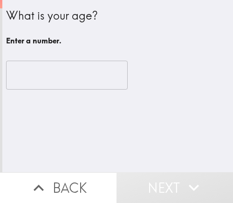
click at [41, 79] on input "number" at bounding box center [67, 75] width 122 height 29
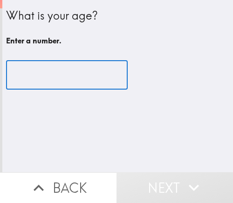
click at [55, 82] on input "number" at bounding box center [67, 75] width 122 height 29
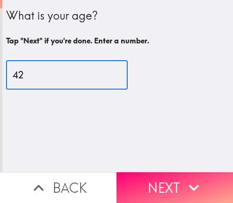
type input "42"
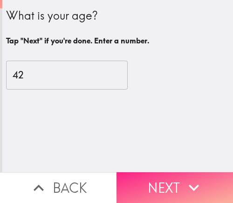
click at [164, 174] on button "Next" at bounding box center [174, 187] width 116 height 31
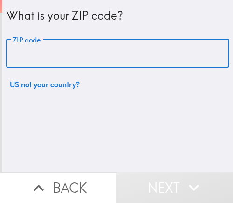
drag, startPoint x: 90, startPoint y: 49, endPoint x: -41, endPoint y: 61, distance: 132.3
click at [0, 0] on html "What is your ZIP code? ZIP code ZIP code US not your country? Back Next Instapa…" at bounding box center [116, 0] width 233 height 0
paste input "33611"
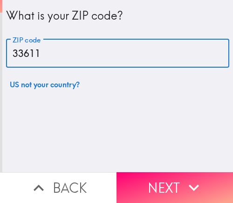
type input "33611"
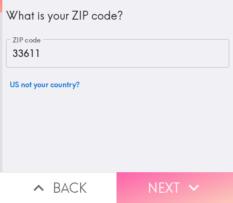
click at [169, 184] on button "Next" at bounding box center [174, 187] width 116 height 31
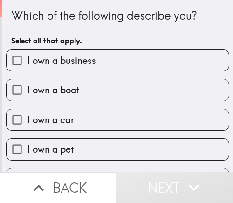
drag, startPoint x: 5, startPoint y: 30, endPoint x: 243, endPoint y: 194, distance: 289.4
click at [232, 0] on html "Which of the following describe you? Select all that apply. I own a business I …" at bounding box center [116, 0] width 233 height 0
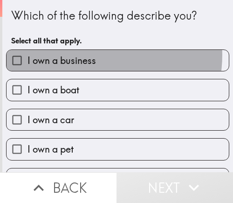
drag, startPoint x: 91, startPoint y: 55, endPoint x: 4, endPoint y: 119, distance: 108.6
click at [89, 56] on span "I own a business" at bounding box center [61, 60] width 68 height 13
click at [27, 56] on input "I own a business" at bounding box center [17, 60] width 21 height 21
checkbox input "true"
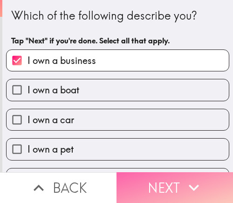
click at [213, 179] on button "Next" at bounding box center [174, 187] width 116 height 31
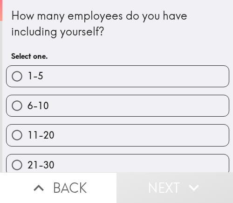
click at [162, 76] on label "1-5" at bounding box center [118, 76] width 222 height 21
click at [27, 76] on input "1-5" at bounding box center [17, 76] width 21 height 21
radio input "true"
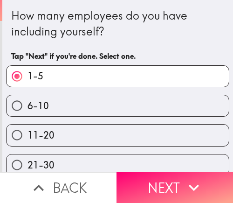
click at [118, 107] on label "6-10" at bounding box center [118, 105] width 222 height 21
click at [27, 107] on input "6-10" at bounding box center [17, 105] width 21 height 21
radio input "true"
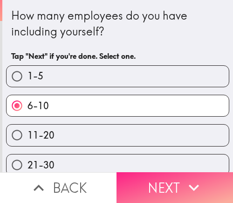
click at [122, 183] on button "Next" at bounding box center [174, 187] width 116 height 31
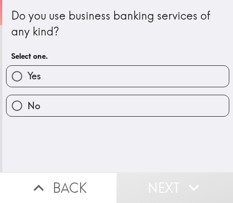
click at [109, 67] on label "Yes" at bounding box center [118, 76] width 222 height 21
click at [27, 67] on input "Yes" at bounding box center [17, 76] width 21 height 21
radio input "true"
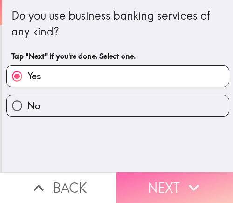
click at [146, 177] on button "Next" at bounding box center [174, 187] width 116 height 31
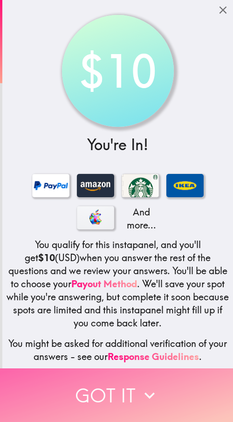
click at [186, 202] on button "Got it" at bounding box center [116, 395] width 233 height 54
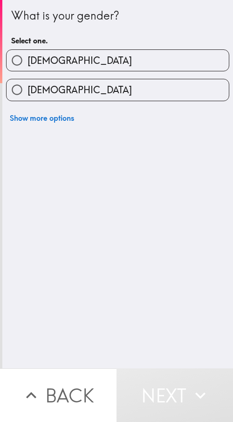
drag, startPoint x: 73, startPoint y: 76, endPoint x: 79, endPoint y: 76, distance: 6.1
click at [76, 76] on div "[DEMOGRAPHIC_DATA]" at bounding box center [114, 85] width 231 height 29
click at [152, 62] on label "[DEMOGRAPHIC_DATA]" at bounding box center [118, 60] width 222 height 21
click at [27, 62] on input "[DEMOGRAPHIC_DATA]" at bounding box center [17, 60] width 21 height 21
radio input "true"
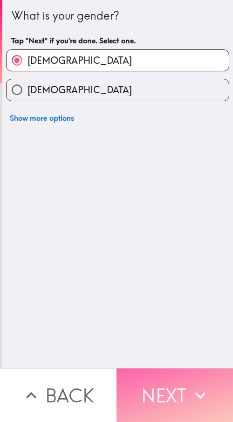
click at [146, 202] on button "Next" at bounding box center [174, 395] width 116 height 54
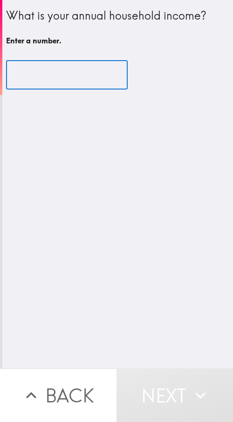
click at [34, 75] on input "number" at bounding box center [67, 75] width 122 height 29
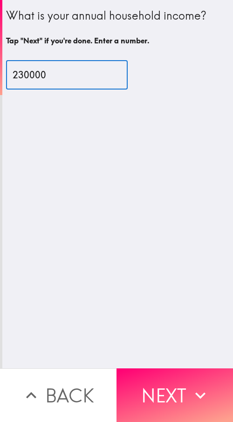
drag, startPoint x: 41, startPoint y: 74, endPoint x: 12, endPoint y: 80, distance: 30.0
click at [12, 80] on input "230000" at bounding box center [67, 75] width 122 height 29
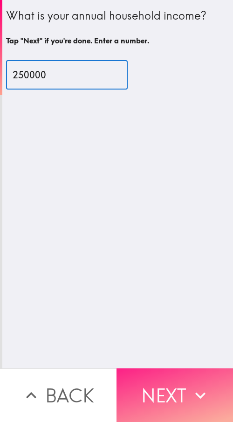
type input "250000"
click at [169, 202] on button "Next" at bounding box center [174, 395] width 116 height 54
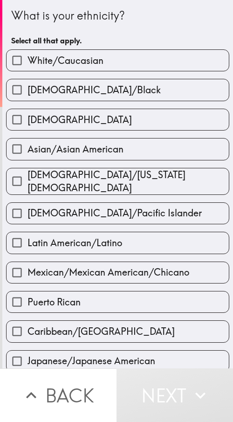
click at [103, 61] on label "White/Caucasian" at bounding box center [118, 60] width 222 height 21
click at [27, 61] on input "White/Caucasian" at bounding box center [17, 60] width 21 height 21
checkbox input "true"
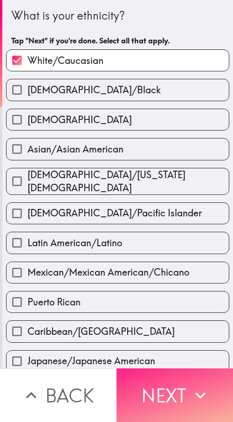
click at [158, 202] on button "Next" at bounding box center [174, 395] width 116 height 54
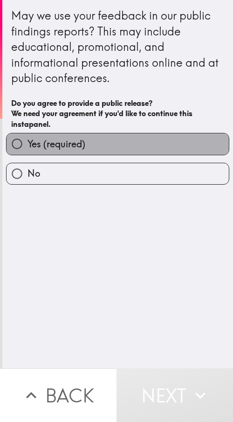
click at [116, 148] on label "Yes (required)" at bounding box center [118, 143] width 222 height 21
click at [27, 148] on input "Yes (required)" at bounding box center [17, 143] width 21 height 21
radio input "true"
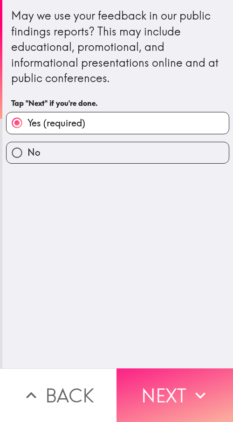
click at [172, 202] on button "Next" at bounding box center [174, 395] width 116 height 54
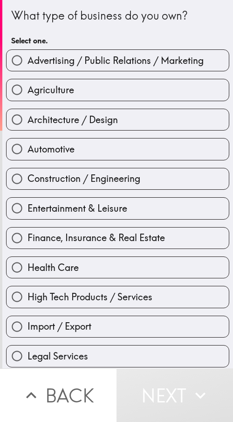
click at [114, 67] on span "Advertising / Public Relations / Marketing" at bounding box center [115, 60] width 176 height 13
click at [27, 67] on input "Advertising / Public Relations / Marketing" at bounding box center [17, 60] width 21 height 21
radio input "true"
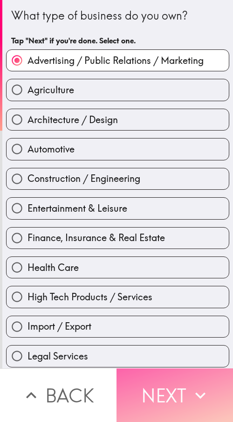
click at [161, 202] on button "Next" at bounding box center [174, 395] width 116 height 54
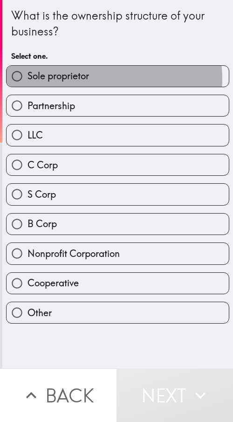
click at [82, 79] on span "Sole proprietor" at bounding box center [57, 75] width 61 height 13
click at [27, 79] on input "Sole proprietor" at bounding box center [17, 76] width 21 height 21
radio input "true"
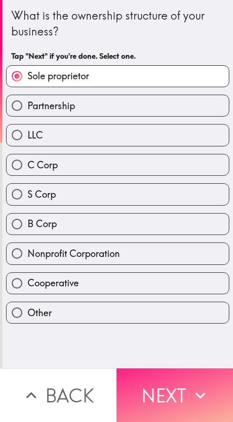
click at [174, 202] on button "Next" at bounding box center [174, 395] width 116 height 54
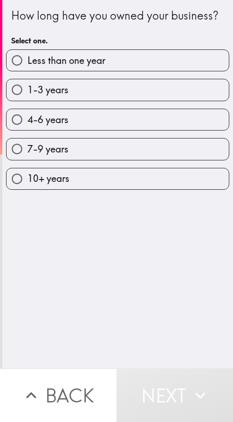
click at [85, 130] on label "4-6 years" at bounding box center [118, 119] width 222 height 21
click at [27, 130] on input "4-6 years" at bounding box center [17, 119] width 21 height 21
radio input "true"
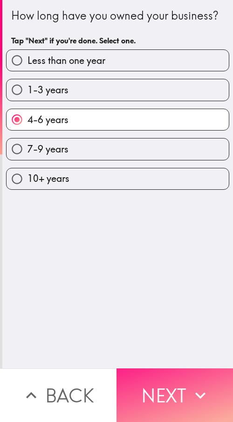
click at [190, 202] on icon "button" at bounding box center [200, 395] width 20 height 20
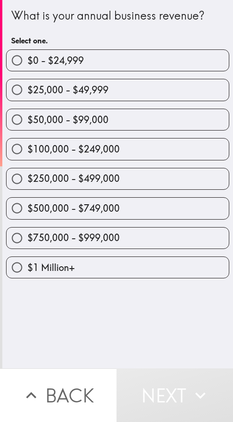
click at [106, 182] on span "$250,000 - $499,000" at bounding box center [73, 178] width 92 height 13
click at [27, 182] on input "$250,000 - $499,000" at bounding box center [17, 178] width 21 height 21
radio input "true"
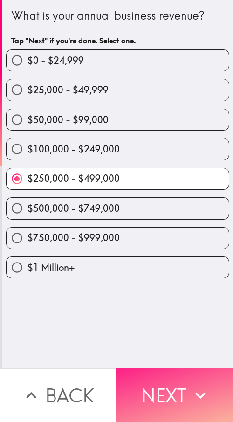
click at [195, 202] on icon "button" at bounding box center [200, 395] width 20 height 20
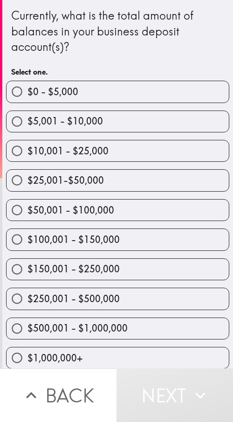
click at [118, 202] on label "$50,001 - $100,000" at bounding box center [118, 209] width 222 height 21
click at [27, 202] on input "$50,001 - $100,000" at bounding box center [17, 209] width 21 height 21
radio input "true"
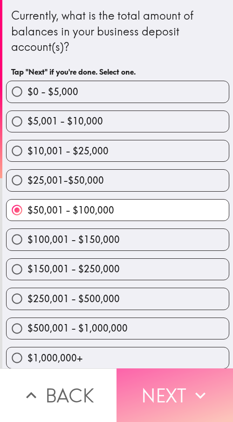
click at [183, 202] on button "Next" at bounding box center [174, 395] width 116 height 54
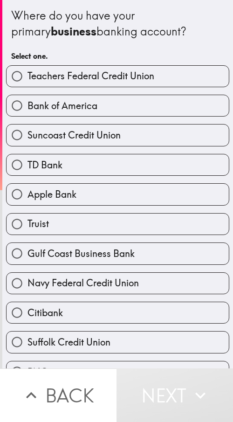
click at [94, 202] on label "Gulf Coast Business Bank" at bounding box center [118, 253] width 222 height 21
click at [27, 202] on input "Gulf Coast Business Bank" at bounding box center [17, 253] width 21 height 21
radio input "true"
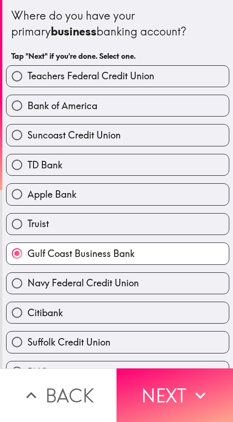
click at [99, 202] on span "Gulf Coast Business Bank" at bounding box center [80, 253] width 107 height 13
click at [27, 202] on input "Gulf Coast Business Bank" at bounding box center [17, 253] width 21 height 21
click at [22, 202] on input "Gulf Coast Business Bank" at bounding box center [17, 253] width 21 height 21
click at [65, 195] on span "Apple Bank" at bounding box center [51, 194] width 49 height 13
click at [27, 195] on input "Apple Bank" at bounding box center [17, 194] width 21 height 21
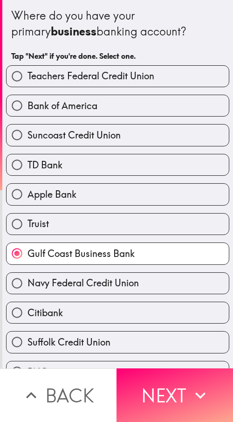
radio input "true"
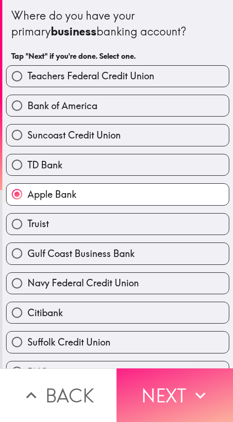
click at [175, 202] on button "Next" at bounding box center [174, 395] width 116 height 54
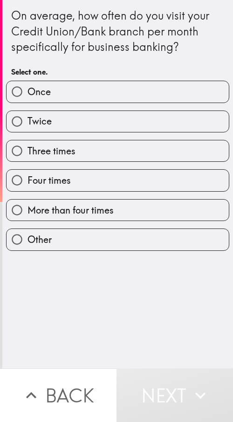
click at [61, 130] on label "Twice" at bounding box center [118, 121] width 222 height 21
click at [27, 130] on input "Twice" at bounding box center [17, 121] width 21 height 21
radio input "true"
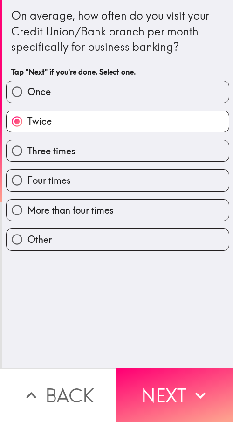
drag, startPoint x: 101, startPoint y: 166, endPoint x: 133, endPoint y: 165, distance: 32.6
click at [101, 166] on div "Four times" at bounding box center [114, 176] width 231 height 29
drag, startPoint x: 129, startPoint y: 152, endPoint x: 211, endPoint y: 152, distance: 81.5
click at [129, 152] on label "Three times" at bounding box center [118, 150] width 222 height 21
click at [27, 152] on input "Three times" at bounding box center [17, 150] width 21 height 21
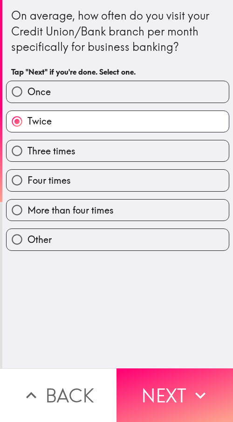
radio input "true"
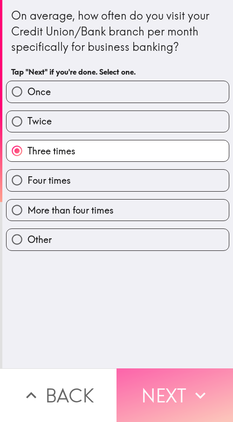
drag, startPoint x: 176, startPoint y: 382, endPoint x: 177, endPoint y: 365, distance: 17.3
click at [176, 202] on button "Next" at bounding box center [174, 395] width 116 height 54
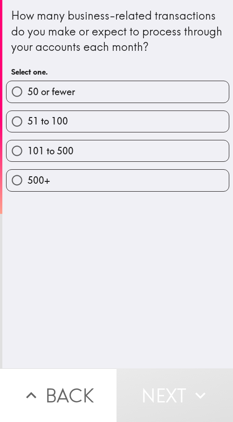
click at [142, 81] on label "50 or fewer" at bounding box center [118, 91] width 222 height 21
click at [27, 81] on input "50 or fewer" at bounding box center [17, 91] width 21 height 21
radio input "true"
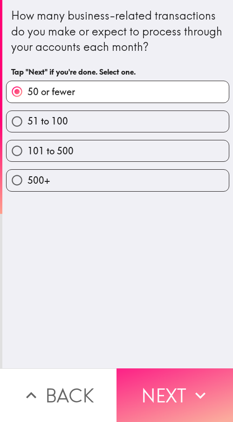
click at [160, 202] on button "Next" at bounding box center [174, 395] width 116 height 54
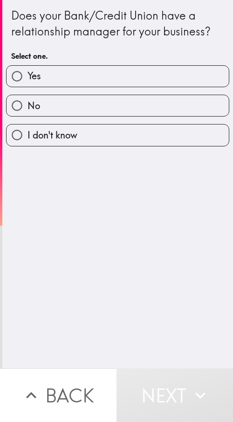
click at [89, 109] on label "No" at bounding box center [118, 105] width 222 height 21
click at [27, 109] on input "No" at bounding box center [17, 105] width 21 height 21
radio input "true"
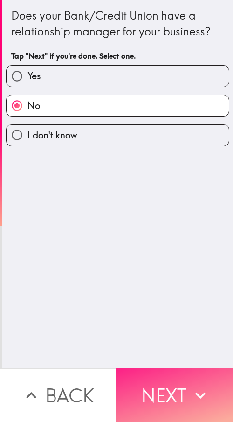
click at [168, 202] on button "Next" at bounding box center [174, 395] width 116 height 54
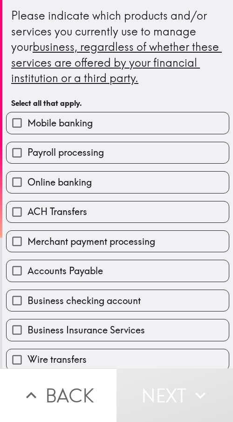
drag, startPoint x: 104, startPoint y: 163, endPoint x: 105, endPoint y: 186, distance: 23.3
click at [104, 163] on label "Payroll processing" at bounding box center [118, 152] width 222 height 21
click at [27, 163] on input "Payroll processing" at bounding box center [17, 152] width 21 height 21
checkbox input "true"
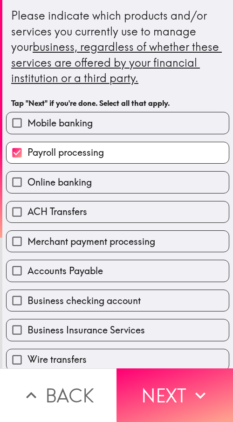
click at [108, 202] on span "Merchant payment processing" at bounding box center [91, 241] width 128 height 13
click at [27, 202] on input "Merchant payment processing" at bounding box center [17, 241] width 21 height 21
checkbox input "true"
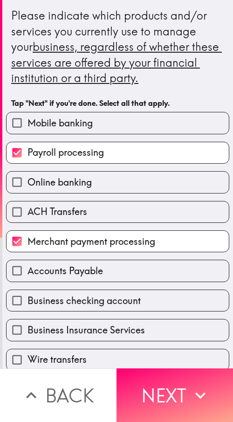
click at [109, 202] on div "Business Insurance Services" at bounding box center [114, 325] width 231 height 29
drag, startPoint x: 110, startPoint y: 327, endPoint x: 117, endPoint y: 314, distance: 14.2
click at [111, 202] on span "Business Insurance Services" at bounding box center [85, 329] width 117 height 13
click at [27, 202] on input "Business Insurance Services" at bounding box center [17, 329] width 21 height 21
checkbox input "true"
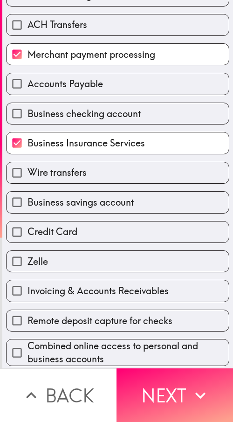
scroll to position [222, 0]
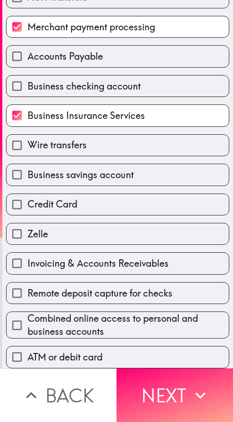
click at [132, 202] on label "Remote deposit capture for checks" at bounding box center [118, 292] width 222 height 21
click at [27, 202] on input "Remote deposit capture for checks" at bounding box center [17, 292] width 21 height 21
checkbox input "true"
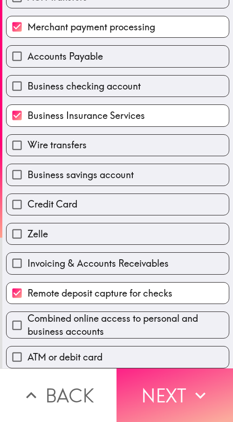
click at [153, 202] on button "Next" at bounding box center [174, 395] width 116 height 54
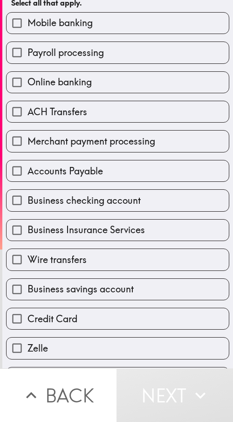
click at [49, 158] on div "Accounts Payable" at bounding box center [114, 166] width 231 height 29
click at [69, 135] on span "Merchant payment processing" at bounding box center [91, 141] width 128 height 13
click at [27, 135] on input "Merchant payment processing" at bounding box center [17, 140] width 21 height 21
checkbox input "true"
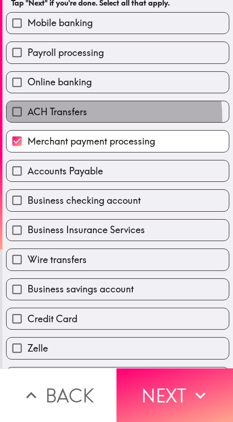
click at [99, 116] on label "ACH Transfers" at bounding box center [118, 111] width 222 height 21
click at [27, 116] on input "ACH Transfers" at bounding box center [17, 111] width 21 height 21
checkbox input "true"
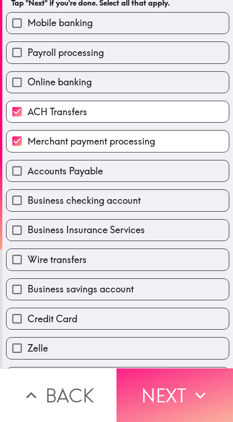
click at [166, 202] on button "Next" at bounding box center [174, 395] width 116 height 54
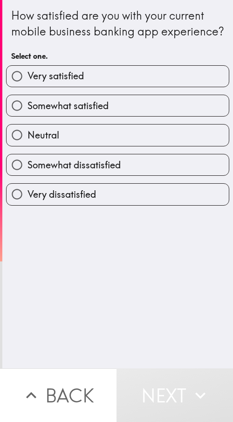
click at [88, 112] on span "Somewhat satisfied" at bounding box center [67, 105] width 81 height 13
click at [27, 116] on input "Somewhat satisfied" at bounding box center [17, 105] width 21 height 21
radio input "true"
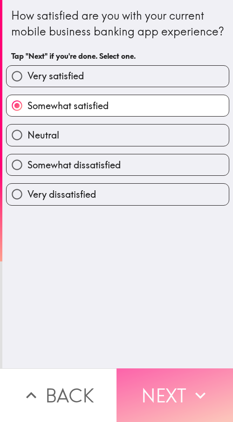
click at [178, 202] on button "Next" at bounding box center [174, 395] width 116 height 54
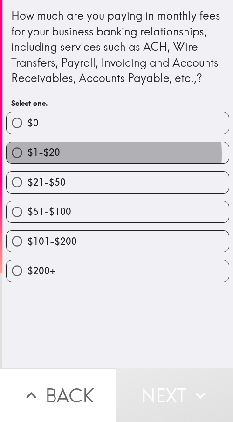
click at [87, 163] on label "$1-$20" at bounding box center [118, 152] width 222 height 21
click at [27, 163] on input "$1-$20" at bounding box center [17, 152] width 21 height 21
radio input "true"
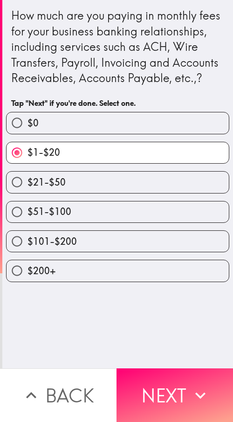
click at [83, 192] on label "$21-$50" at bounding box center [118, 181] width 222 height 21
click at [27, 192] on input "$21-$50" at bounding box center [17, 181] width 21 height 21
radio input "true"
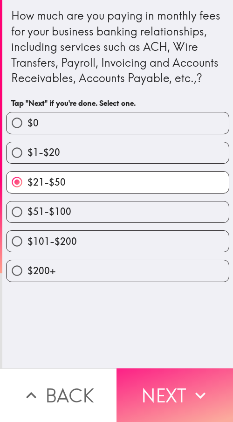
click at [181, 202] on button "Next" at bounding box center [174, 395] width 116 height 54
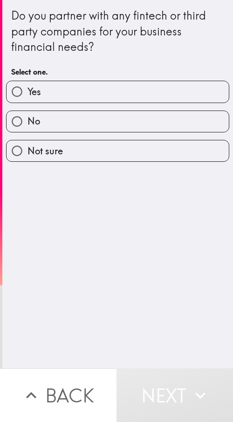
click at [91, 113] on label "No" at bounding box center [118, 121] width 222 height 21
click at [27, 113] on input "No" at bounding box center [17, 121] width 21 height 21
radio input "true"
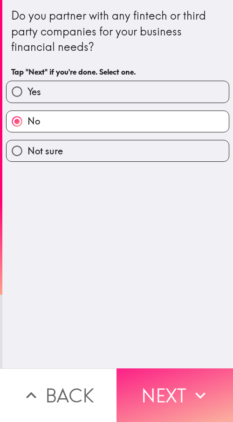
click at [148, 202] on button "Next" at bounding box center [174, 395] width 116 height 54
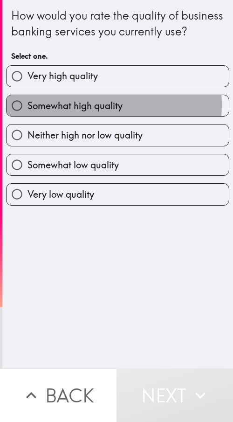
click at [81, 112] on span "Somewhat high quality" at bounding box center [74, 105] width 95 height 13
click at [27, 116] on input "Somewhat high quality" at bounding box center [17, 105] width 21 height 21
radio input "true"
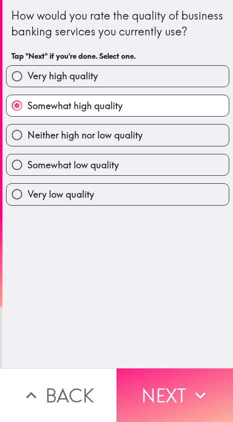
click at [161, 202] on button "Next" at bounding box center [174, 395] width 116 height 54
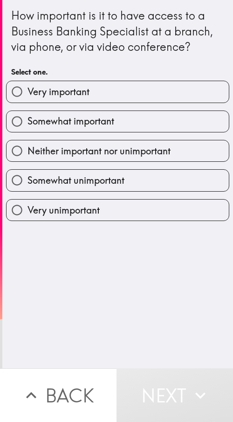
drag, startPoint x: 76, startPoint y: 123, endPoint x: 115, endPoint y: 147, distance: 46.0
click at [76, 123] on span "Somewhat important" at bounding box center [70, 121] width 87 height 13
click at [27, 123] on input "Somewhat important" at bounding box center [17, 121] width 21 height 21
radio input "true"
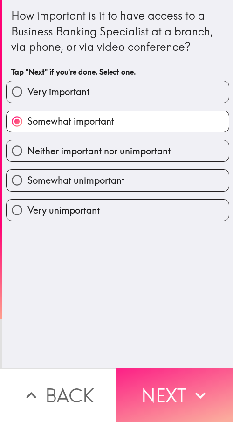
click at [173, 202] on button "Next" at bounding box center [174, 395] width 116 height 54
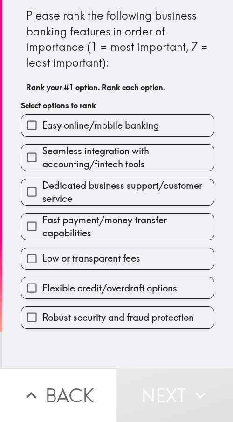
click at [70, 202] on label "Low or transparent fees" at bounding box center [117, 258] width 192 height 21
click at [42, 202] on input "Low or transparent fees" at bounding box center [31, 258] width 21 height 21
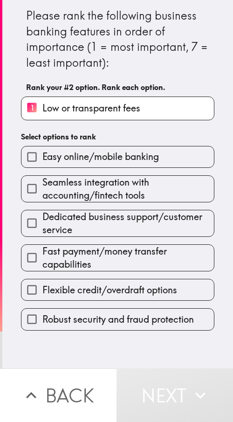
drag, startPoint x: 76, startPoint y: 212, endPoint x: 76, endPoint y: 200, distance: 12.1
click at [76, 202] on span "Dedicated business support/customer service" at bounding box center [127, 223] width 171 height 26
click at [42, 202] on input "Dedicated business support/customer service" at bounding box center [31, 222] width 21 height 21
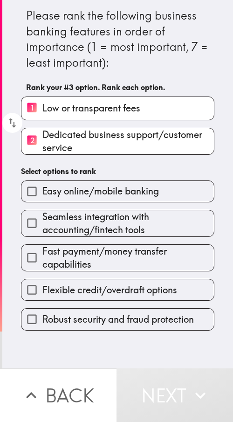
click at [76, 196] on label "Easy online/mobile banking" at bounding box center [117, 191] width 192 height 21
click at [42, 196] on input "Easy online/mobile banking" at bounding box center [31, 191] width 21 height 21
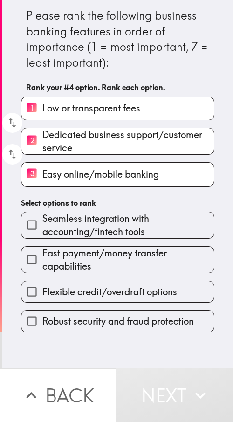
click at [90, 149] on div "1 Low or transparent fees 2 Dedicated business support/customer service 3 Easy …" at bounding box center [114, 137] width 201 height 97
click at [91, 202] on span "Seamless integration with accounting/fintech tools" at bounding box center [127, 225] width 171 height 26
click at [42, 202] on input "Seamless integration with accounting/fintech tools" at bounding box center [31, 224] width 21 height 21
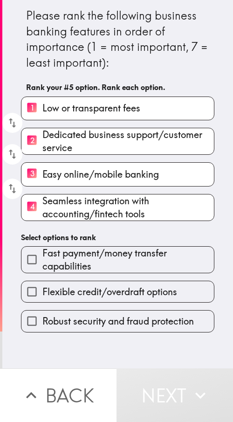
click at [97, 202] on span "Fast payment/money transfer capabilities" at bounding box center [127, 259] width 171 height 26
click at [42, 202] on input "Fast payment/money transfer capabilities" at bounding box center [31, 259] width 21 height 21
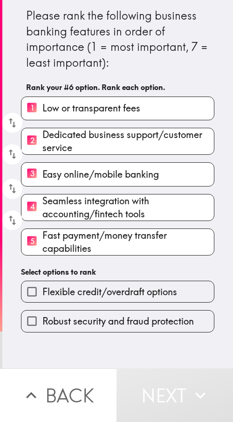
drag, startPoint x: 102, startPoint y: 289, endPoint x: 103, endPoint y: 305, distance: 16.4
click at [102, 202] on span "Flexible credit/overdraft options" at bounding box center [109, 291] width 135 height 13
click at [42, 202] on input "Flexible credit/overdraft options" at bounding box center [31, 291] width 21 height 21
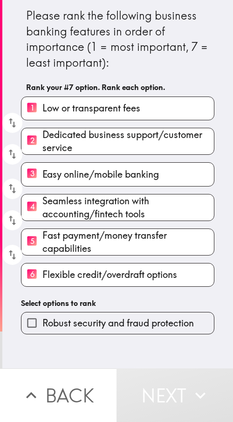
drag, startPoint x: 102, startPoint y: 317, endPoint x: 98, endPoint y: 323, distance: 7.5
click at [99, 202] on div "Robust security and fraud protection" at bounding box center [114, 318] width 201 height 29
click at [98, 202] on span "Robust security and fraud protection" at bounding box center [117, 322] width 151 height 13
click at [42, 202] on input "Robust security and fraud protection" at bounding box center [31, 322] width 21 height 21
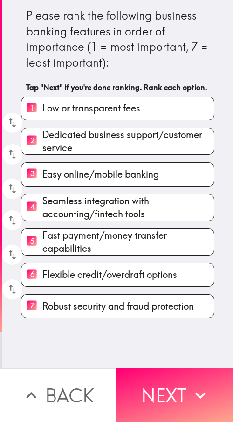
click at [98, 202] on label "7 Robust security and fraud protection" at bounding box center [117, 305] width 192 height 23
click at [42, 202] on input "7 Robust security and fraud protection" at bounding box center [31, 305] width 21 height 23
click at [98, 202] on div "Please rank the following business banking features in order of importance (1 =…" at bounding box center [117, 159] width 231 height 318
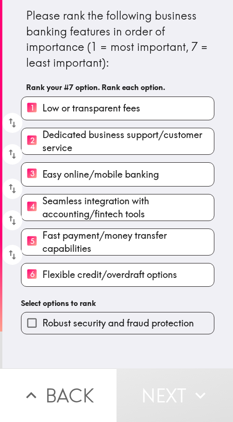
click at [133, 202] on span "Robust security and fraud protection" at bounding box center [117, 322] width 151 height 13
click at [42, 202] on input "Robust security and fraud protection" at bounding box center [31, 322] width 21 height 21
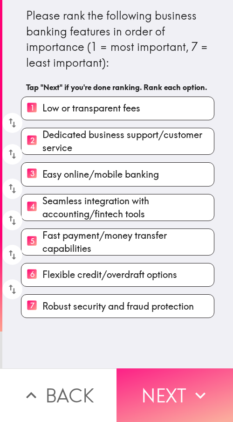
click at [165, 202] on button "Next" at bounding box center [174, 395] width 116 height 54
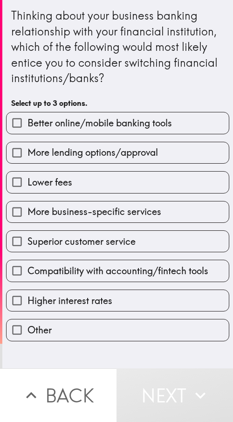
drag, startPoint x: 61, startPoint y: 261, endPoint x: 69, endPoint y: 238, distance: 24.9
click at [61, 202] on label "Compatibility with accounting/fintech tools" at bounding box center [118, 270] width 222 height 21
click at [27, 202] on input "Compatibility with accounting/fintech tools" at bounding box center [17, 270] width 21 height 21
checkbox input "true"
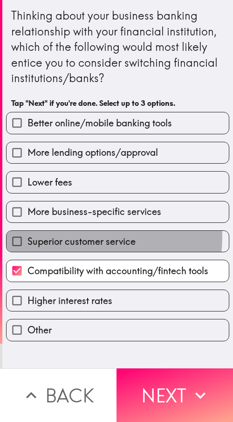
drag, startPoint x: 69, startPoint y: 237, endPoint x: 75, endPoint y: 204, distance: 33.1
click at [69, 202] on span "Superior customer service" at bounding box center [81, 241] width 108 height 13
click at [27, 202] on input "Superior customer service" at bounding box center [17, 241] width 21 height 21
checkbox input "true"
click at [78, 192] on div "Better online/mobile banking tools More lending options/approval Lower fees Mor…" at bounding box center [114, 222] width 231 height 236
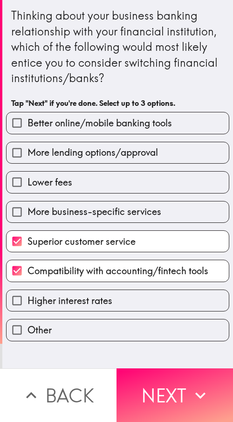
click at [94, 152] on span "More lending options/approval" at bounding box center [92, 152] width 130 height 13
click at [27, 152] on input "More lending options/approval" at bounding box center [17, 152] width 21 height 21
checkbox input "true"
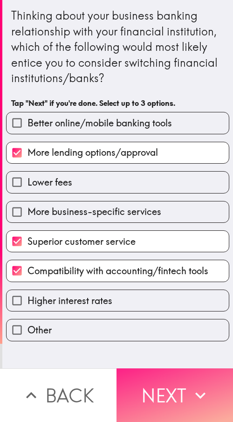
click at [166, 202] on button "Next" at bounding box center [174, 395] width 116 height 54
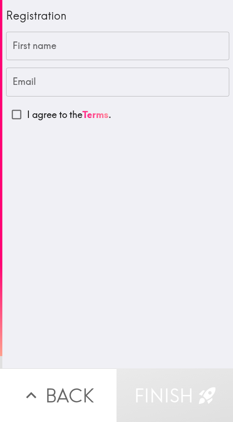
click at [161, 202] on div "Registration First name First name Email Email I agree to the Terms ." at bounding box center [117, 184] width 231 height 368
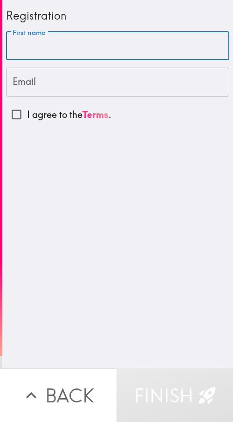
drag, startPoint x: 70, startPoint y: 43, endPoint x: 49, endPoint y: 61, distance: 28.0
click at [70, 43] on input "First name" at bounding box center [117, 46] width 223 height 29
paste input "[PERSON_NAME]"
type input "[PERSON_NAME]"
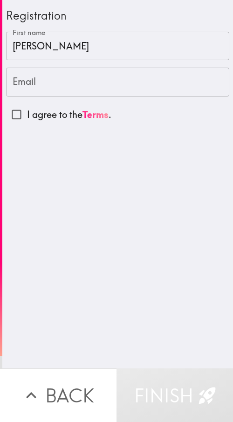
click at [60, 88] on input "Email" at bounding box center [117, 82] width 223 height 29
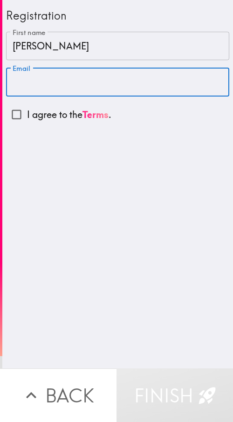
paste input "[EMAIL_ADDRESS][DOMAIN_NAME]"
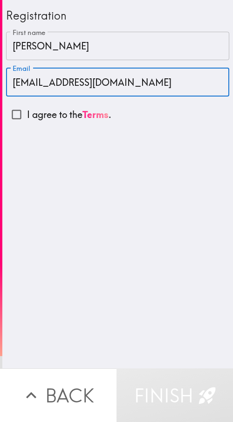
type input "[EMAIL_ADDRESS][DOMAIN_NAME]"
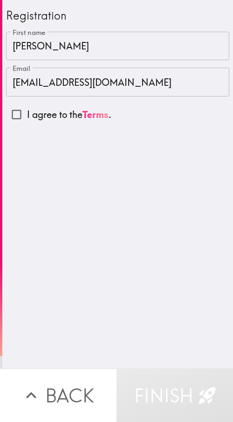
click at [48, 120] on p "I agree to the Terms ." at bounding box center [69, 114] width 84 height 13
click at [27, 120] on input "I agree to the Terms ." at bounding box center [16, 114] width 21 height 21
checkbox input "true"
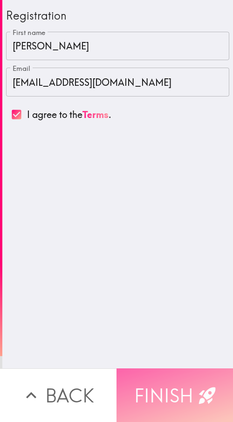
click at [163, 202] on button "Finish" at bounding box center [174, 395] width 116 height 54
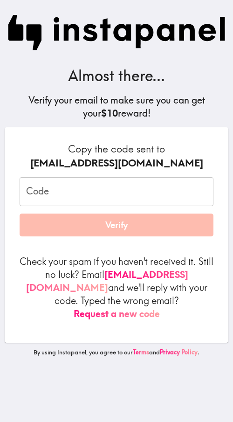
click at [124, 199] on input "Code" at bounding box center [117, 191] width 194 height 29
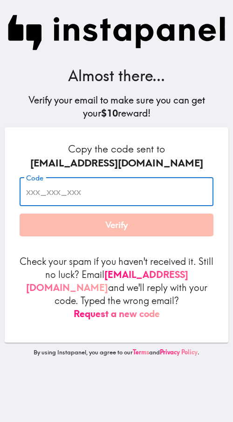
paste input "7Ym_g53_gJD"
type input "7Ym_g53_gJD"
click at [110, 202] on button "Verify" at bounding box center [117, 224] width 194 height 23
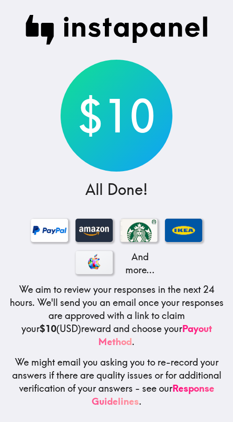
click at [135, 36] on img at bounding box center [116, 30] width 183 height 30
